Goal: Information Seeking & Learning: Learn about a topic

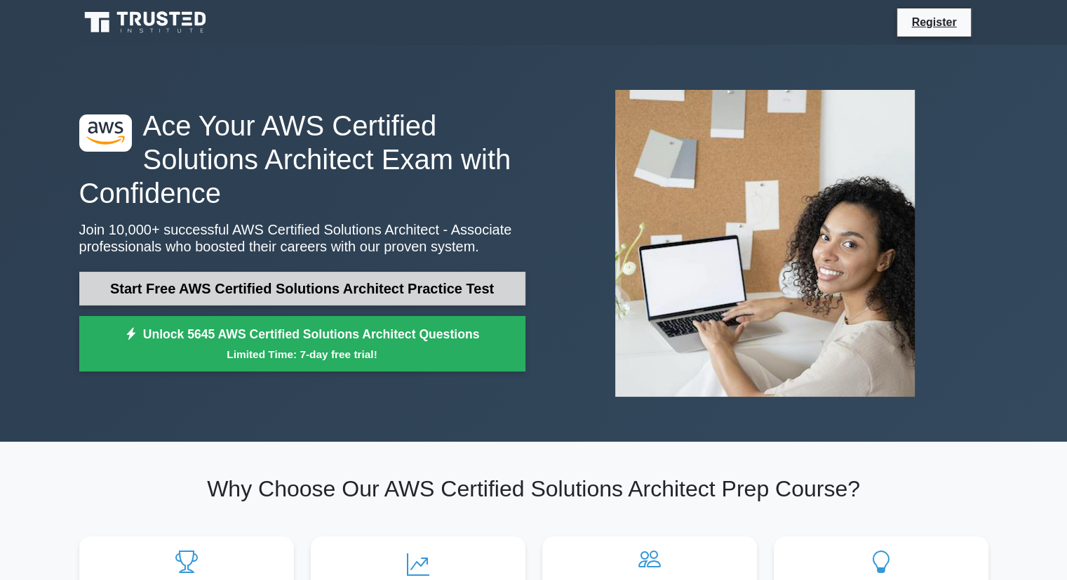
click at [429, 292] on link "Start Free AWS Certified Solutions Architect Practice Test" at bounding box center [302, 289] width 446 height 34
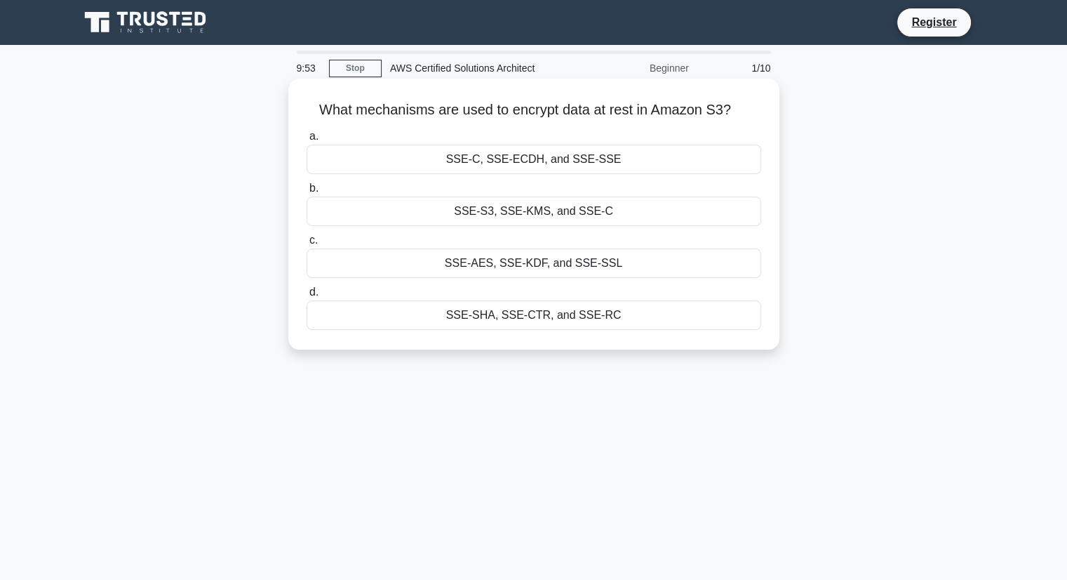
drag, startPoint x: 314, startPoint y: 110, endPoint x: 635, endPoint y: 318, distance: 382.0
click at [635, 318] on div "What mechanisms are used to encrypt data at rest in Amazon S3? .spinner_0XTQ{tr…" at bounding box center [534, 214] width 480 height 260
copy div "What mechanisms are used to encrypt data at rest in Amazon S3? .spinner_0XTQ{tr…"
